Goal: Task Accomplishment & Management: Complete application form

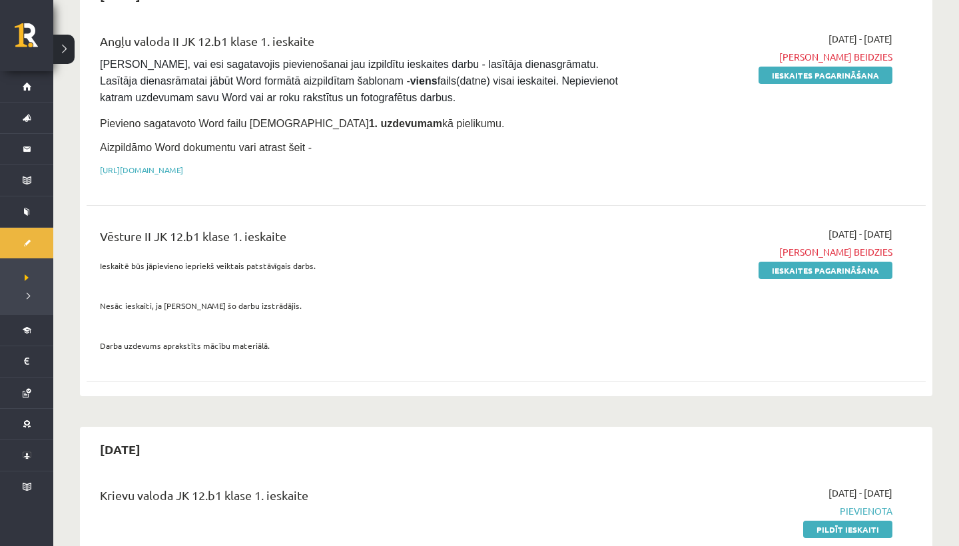
scroll to position [157, 0]
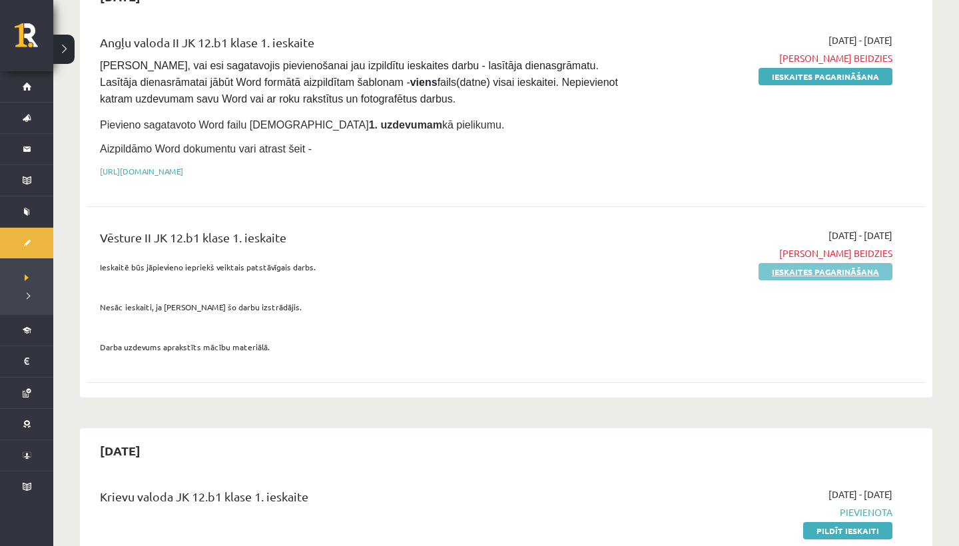
click at [834, 269] on link "Ieskaites pagarināšana" at bounding box center [826, 271] width 134 height 17
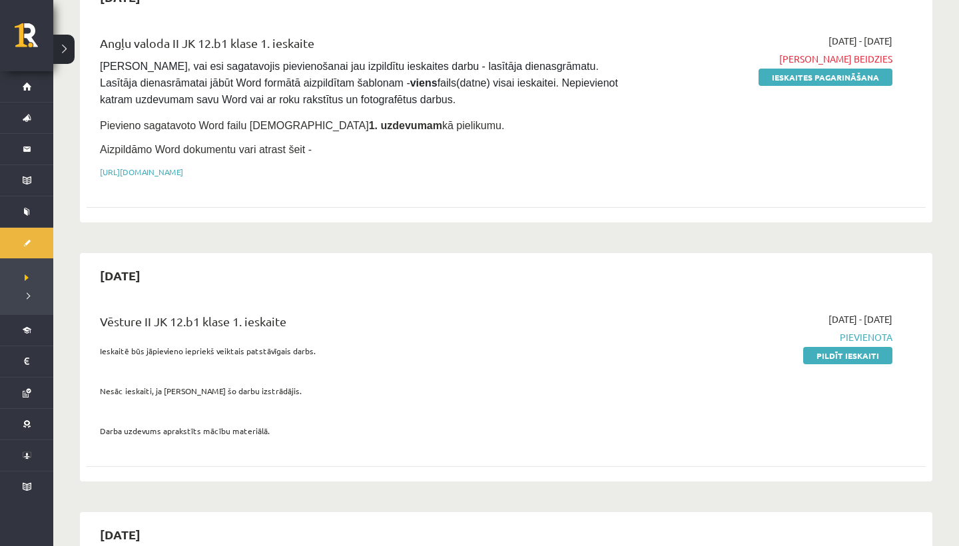
scroll to position [157, 0]
click at [826, 358] on link "Pildīt ieskaiti" at bounding box center [848, 354] width 89 height 17
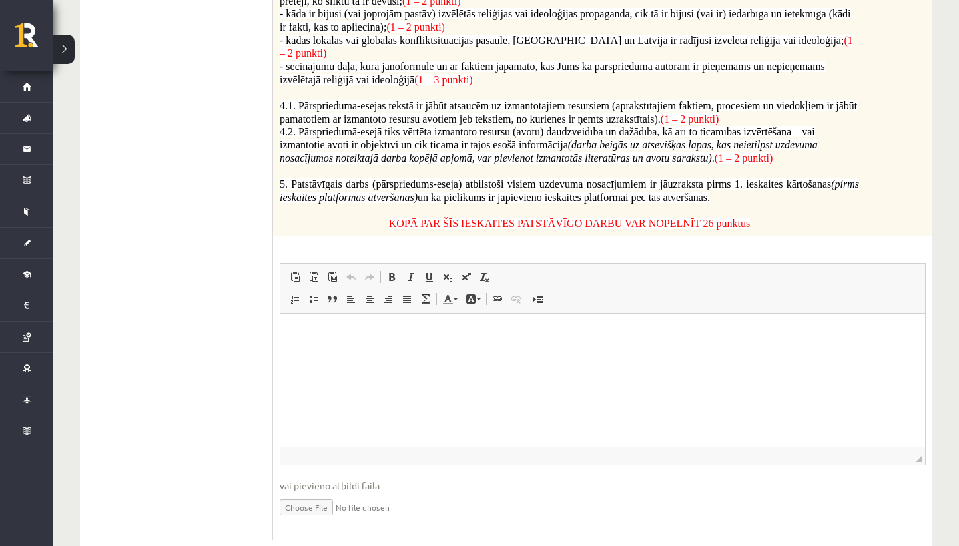
scroll to position [767, 0]
click at [302, 493] on input "file" at bounding box center [603, 506] width 646 height 27
type input "**********"
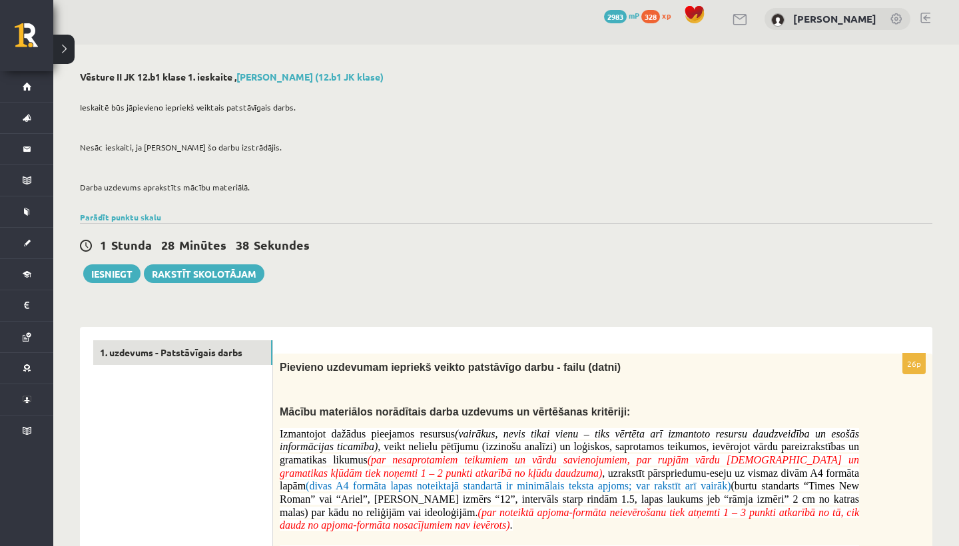
scroll to position [1, 0]
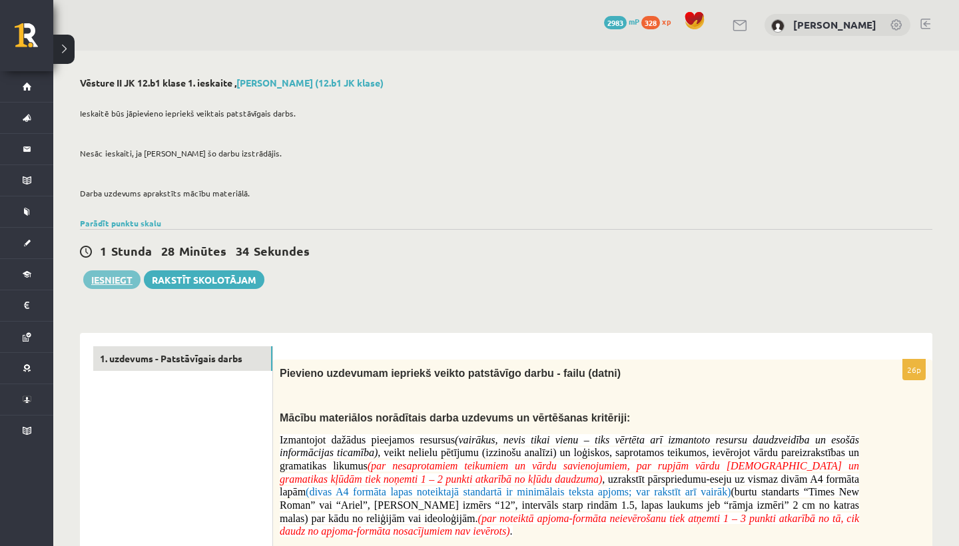
click at [102, 285] on button "Iesniegt" at bounding box center [111, 280] width 57 height 19
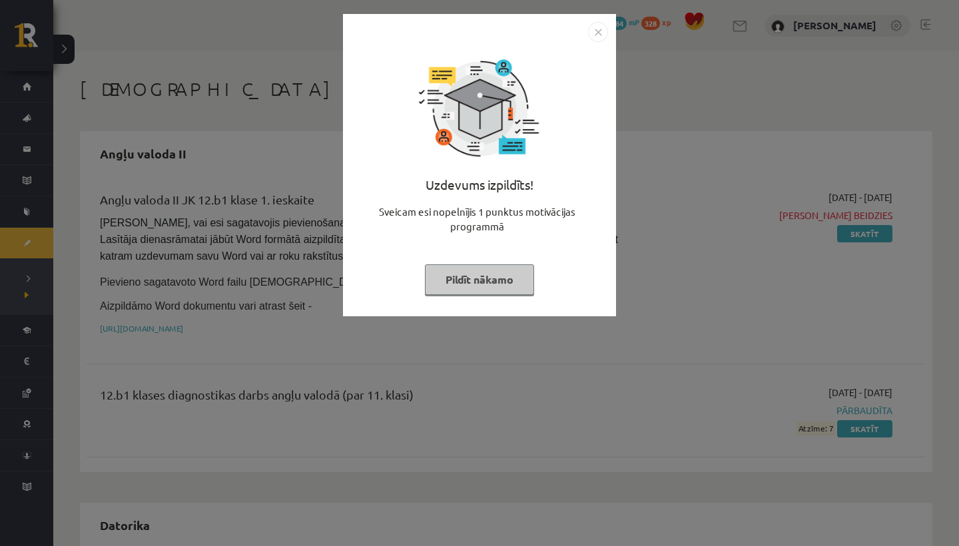
click at [523, 275] on button "Pildīt nākamo" at bounding box center [479, 280] width 109 height 31
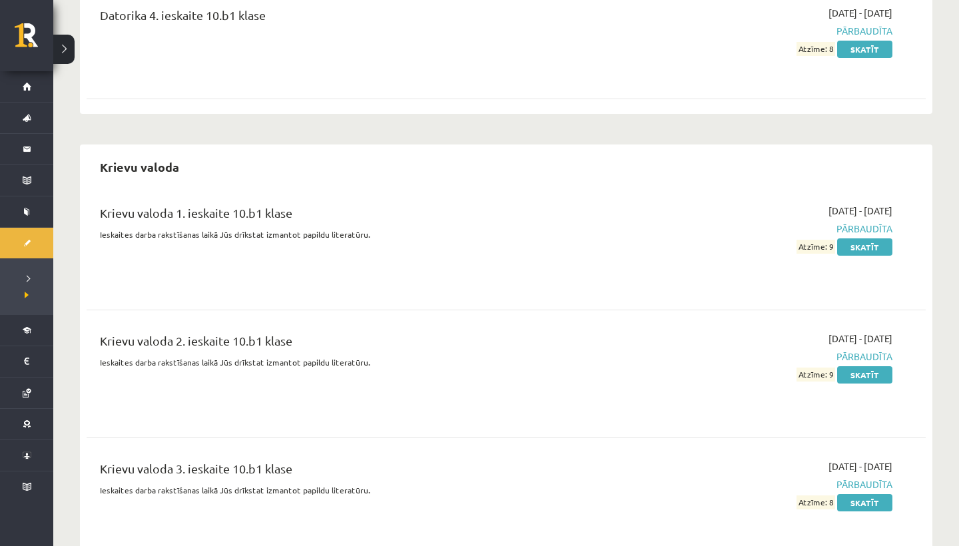
scroll to position [1424, 0]
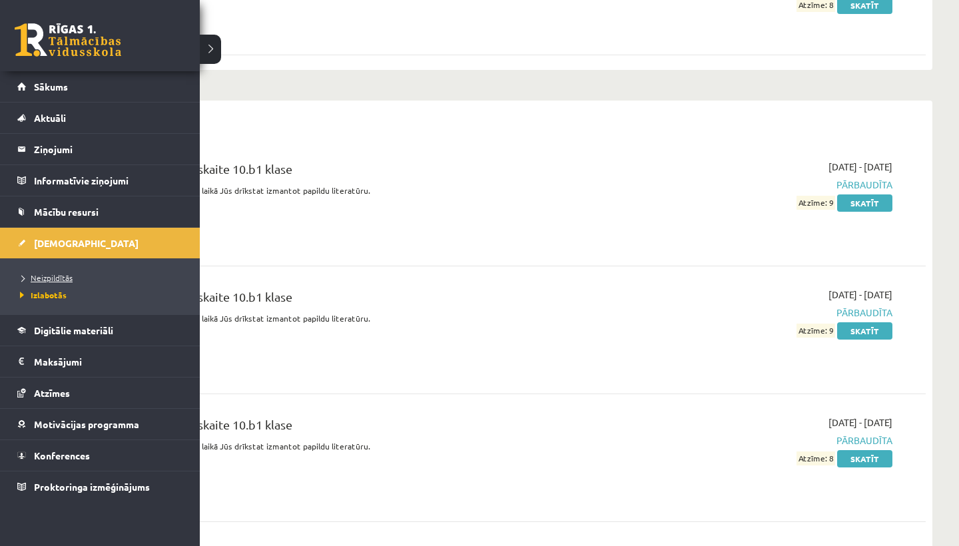
click at [44, 279] on span "Neizpildītās" at bounding box center [45, 278] width 56 height 11
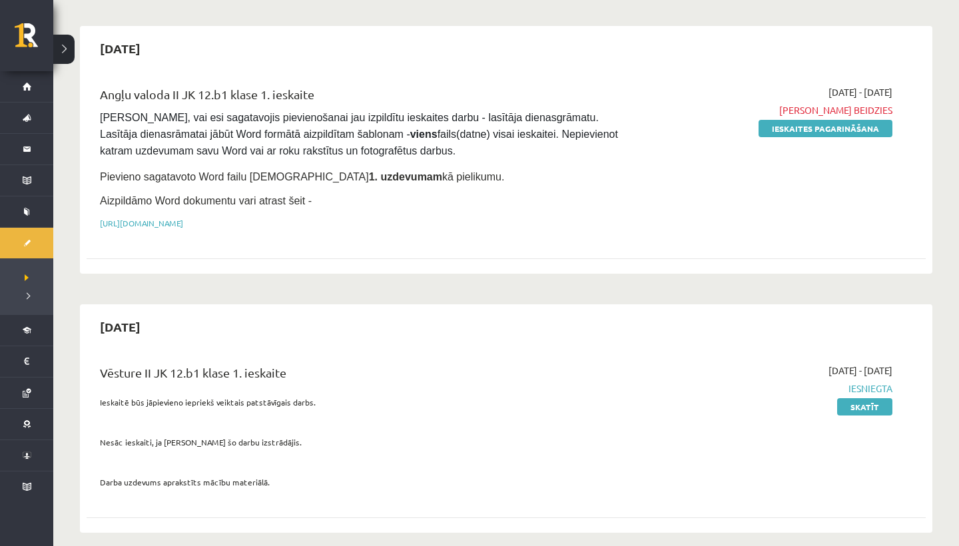
scroll to position [150, 0]
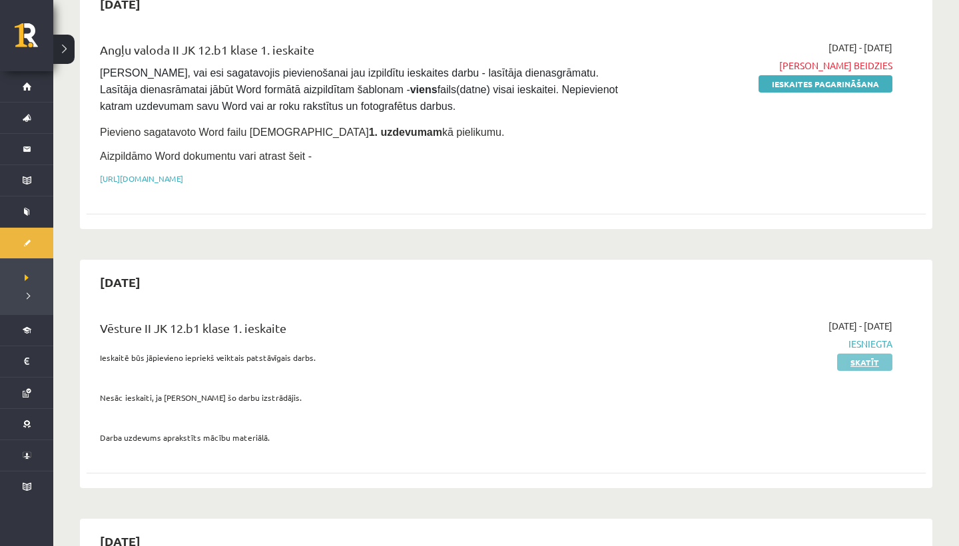
click at [857, 363] on link "Skatīt" at bounding box center [865, 362] width 55 height 17
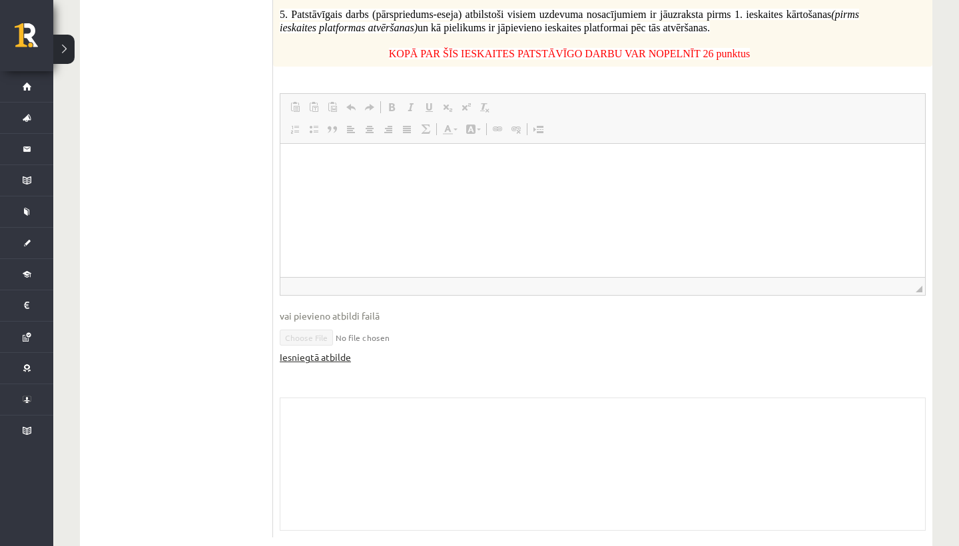
scroll to position [907, 0]
click at [315, 352] on link "Iesniegtā atbilde" at bounding box center [315, 359] width 71 height 14
